Goal: Task Accomplishment & Management: Manage account settings

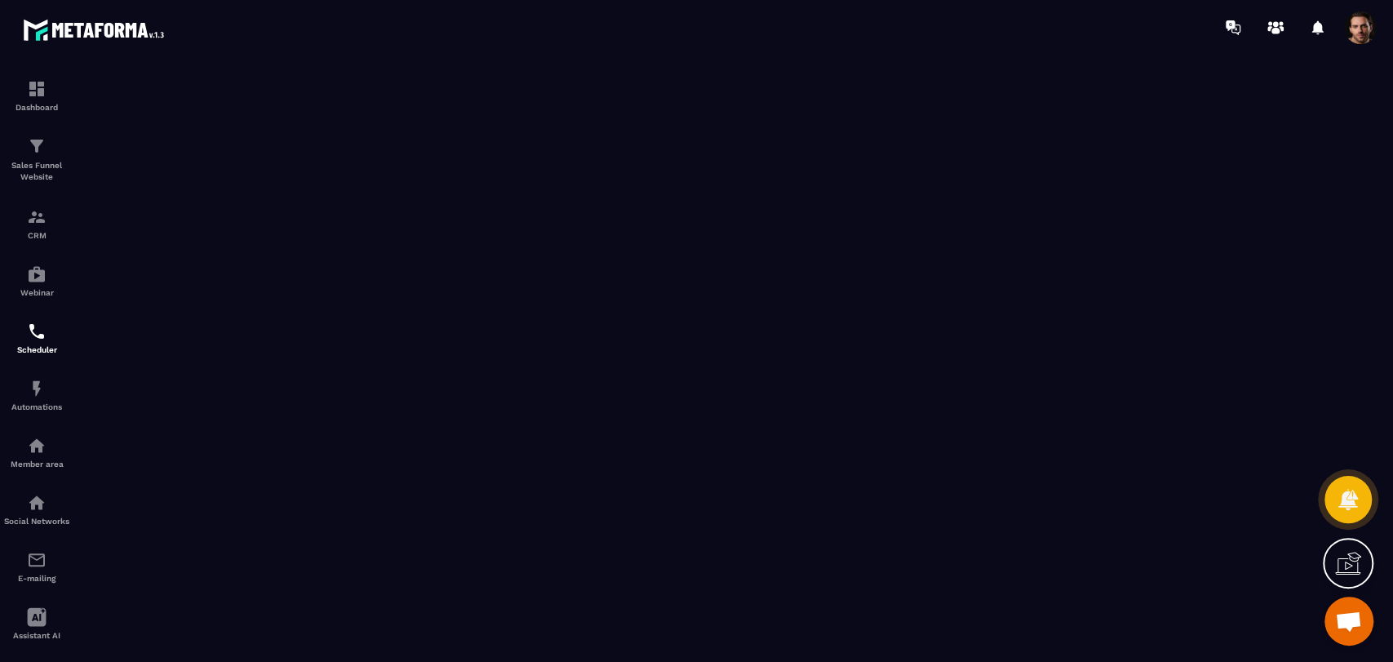
click at [1367, 20] on span at bounding box center [1360, 27] width 33 height 33
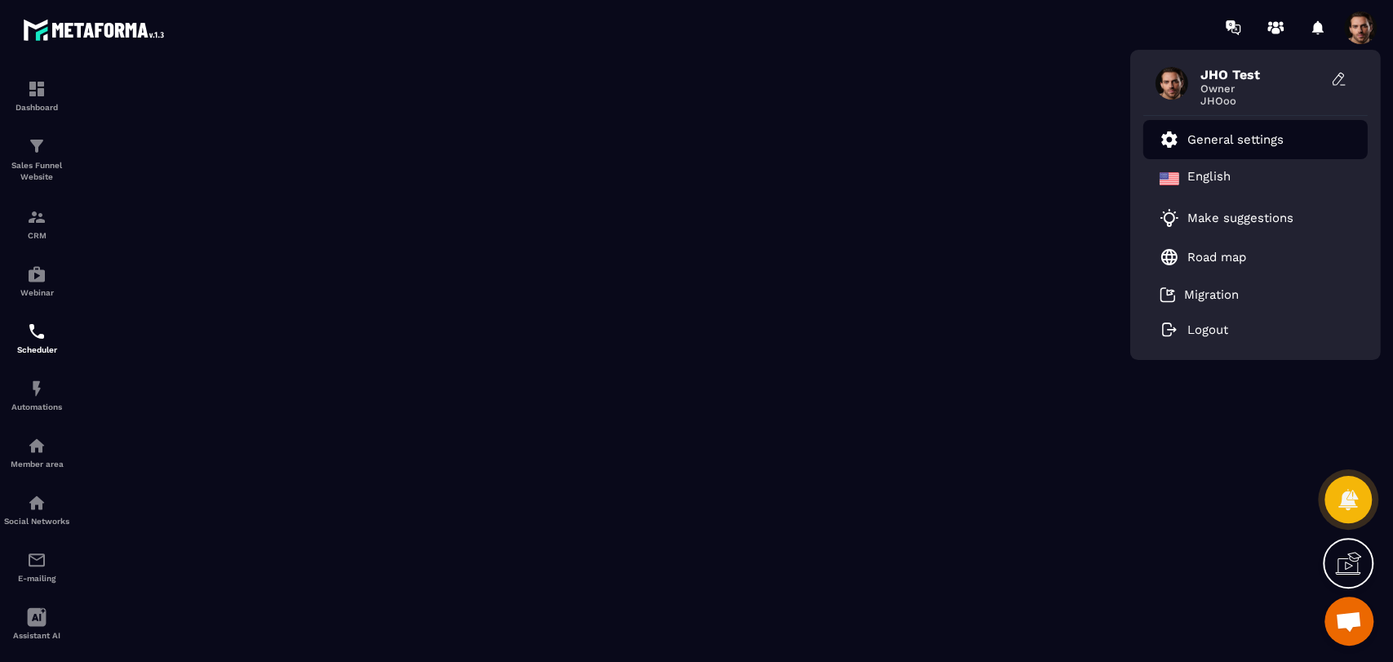
click at [1277, 132] on link "General settings" at bounding box center [1221, 140] width 124 height 20
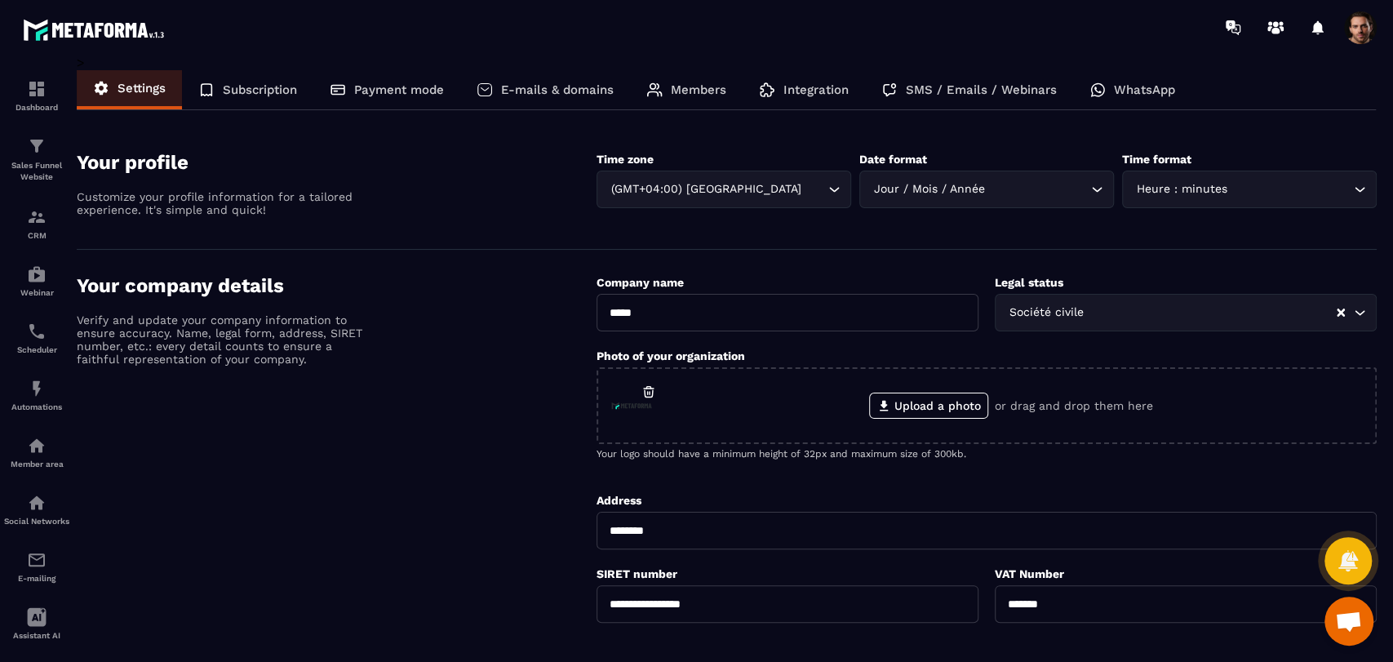
click at [1207, 138] on section "Your profile Customize your profile information for a tailored experience. It's…" at bounding box center [727, 187] width 1300 height 123
click at [701, 88] on p "Members" at bounding box center [698, 89] width 55 height 15
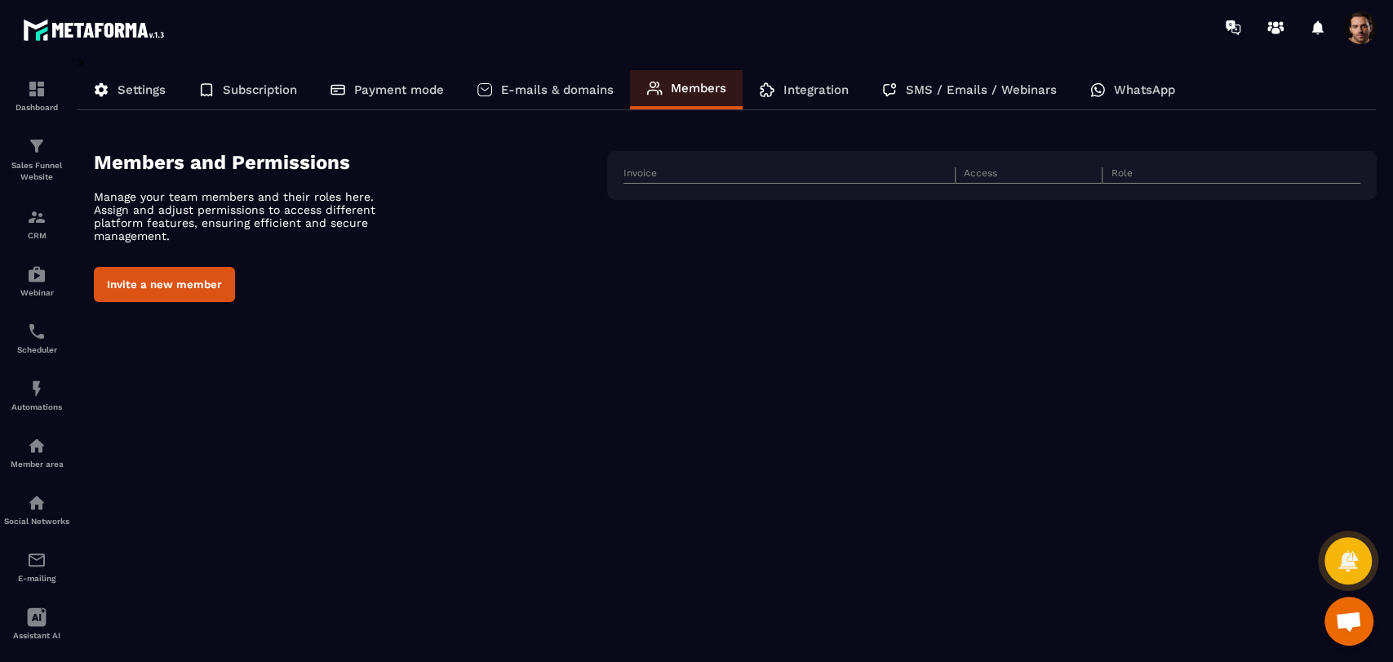
click at [935, 86] on p "SMS / Emails / Webinars" at bounding box center [981, 89] width 151 height 15
